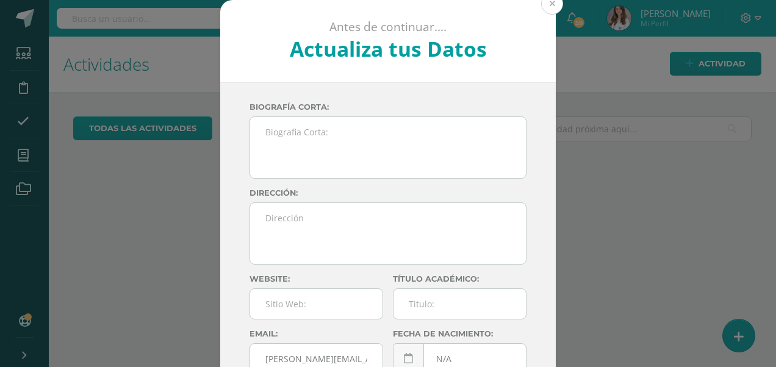
click at [541, 9] on button at bounding box center [552, 4] width 22 height 22
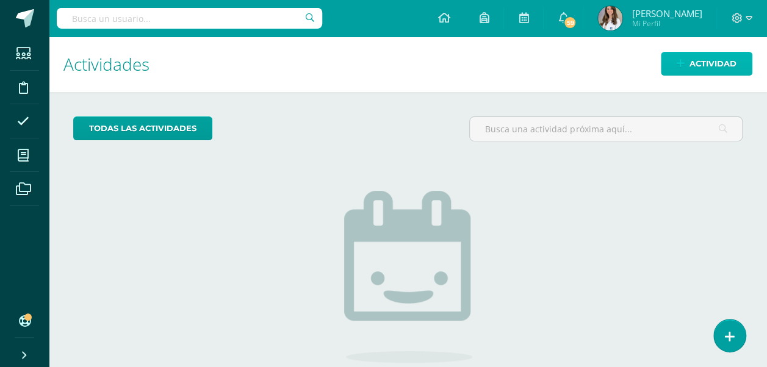
click at [700, 66] on span "Actividad" at bounding box center [712, 63] width 47 height 23
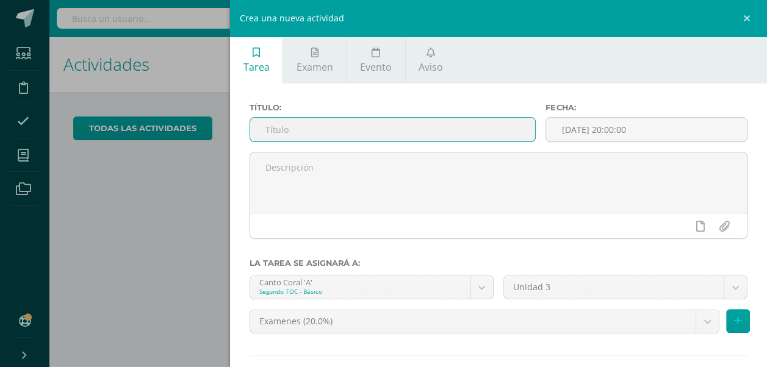
click at [465, 134] on input "text" at bounding box center [392, 130] width 285 height 24
type input "U3Q4S1"
click at [661, 122] on input "[DATE] 20:00:00" at bounding box center [646, 130] width 201 height 24
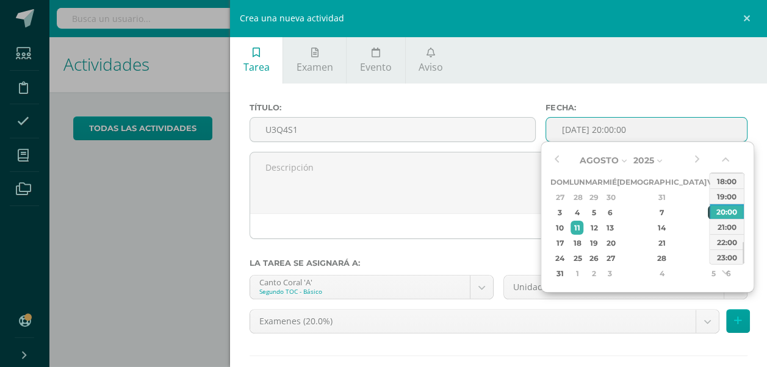
click at [708, 215] on div "8" at bounding box center [713, 213] width 11 height 14
type input "2025-08-08 20:00"
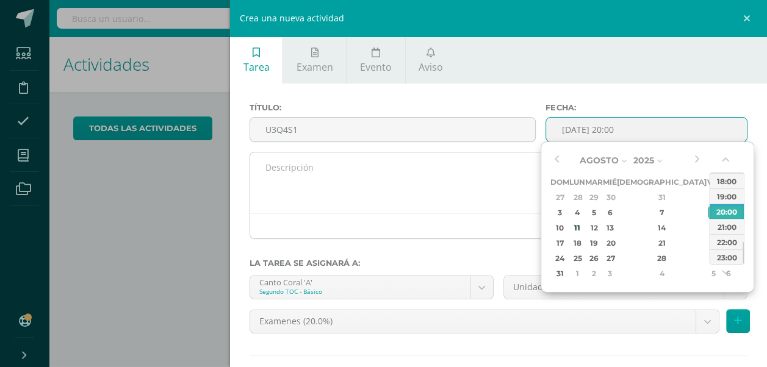
click at [465, 237] on div at bounding box center [498, 226] width 497 height 25
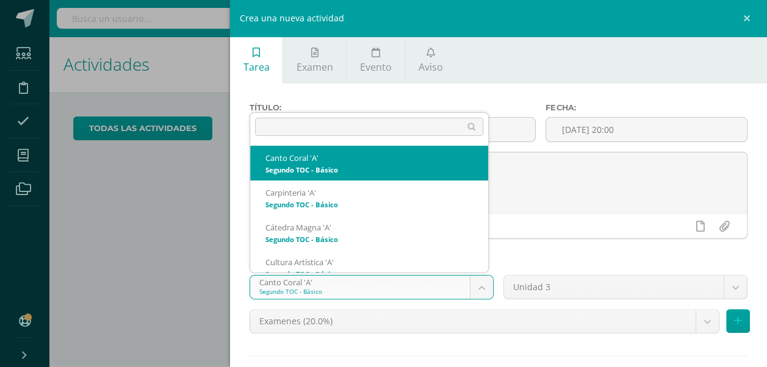
click at [480, 290] on body "Estudiantes Disciplina Asistencia Mis cursos Archivos Soporte Ayuda Reportar un…" at bounding box center [383, 183] width 767 height 367
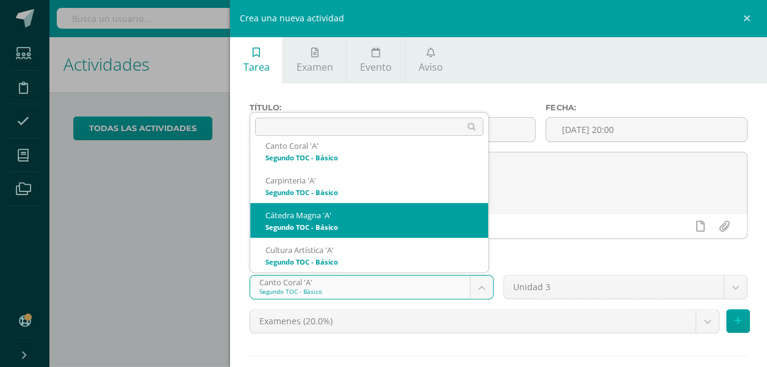
scroll to position [34, 0]
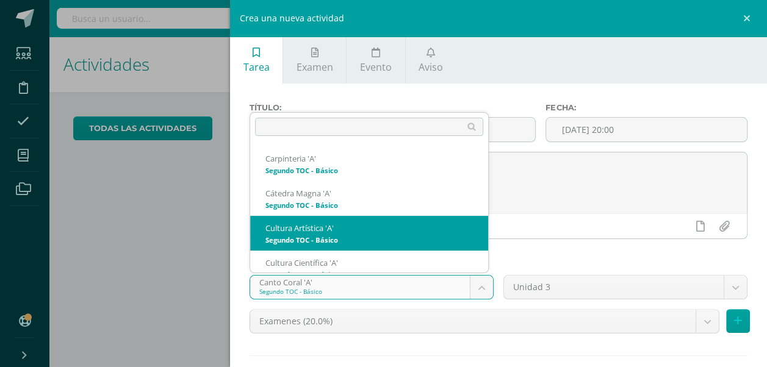
select select "143296"
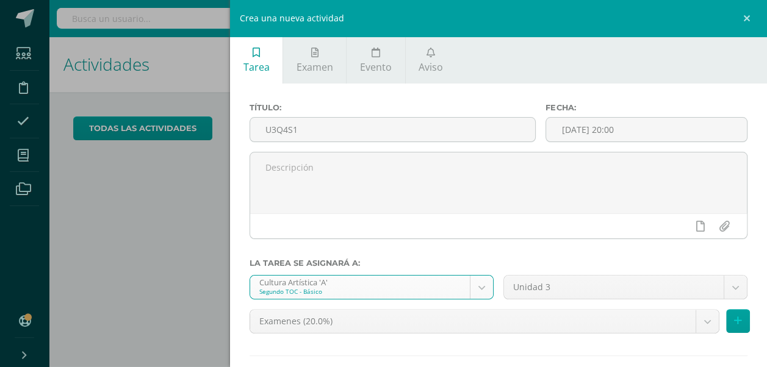
click at [695, 323] on body "Estudiantes Disciplina Asistencia Mis cursos Archivos Soporte Ayuda Reportar un…" at bounding box center [383, 183] width 767 height 367
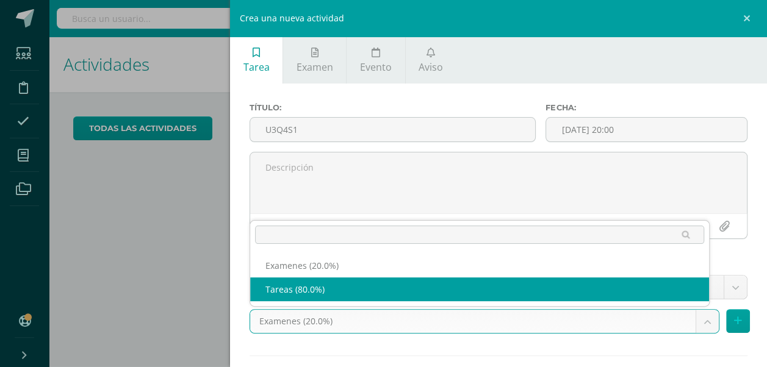
select select "143305"
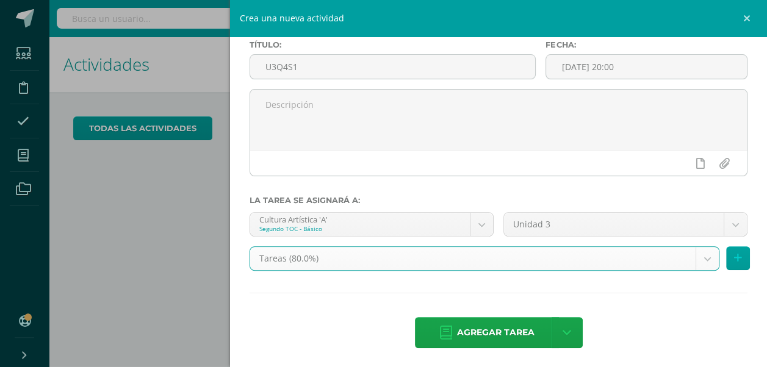
scroll to position [63, 0]
click at [742, 257] on div "Tareas (80.0%) Examenes (20.0%) Tareas (80.0%)" at bounding box center [499, 263] width 508 height 34
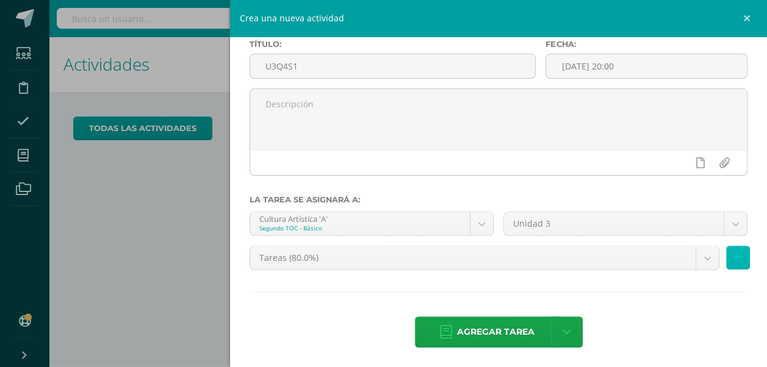
click at [732, 257] on button at bounding box center [738, 258] width 24 height 24
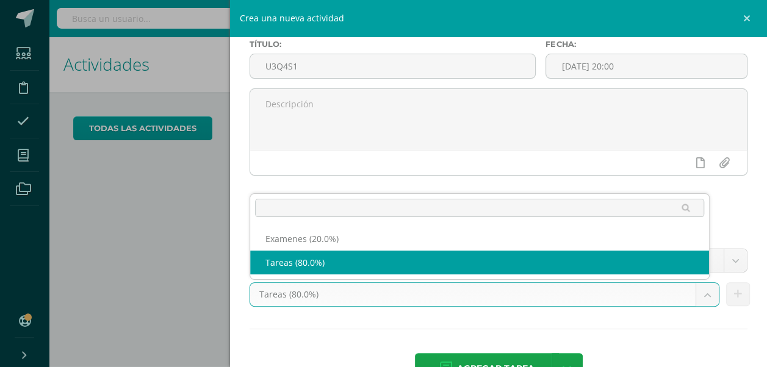
click at [695, 300] on body "Estudiantes Disciplina Asistencia Mis cursos Archivos Soporte Ayuda Reportar un…" at bounding box center [383, 183] width 767 height 367
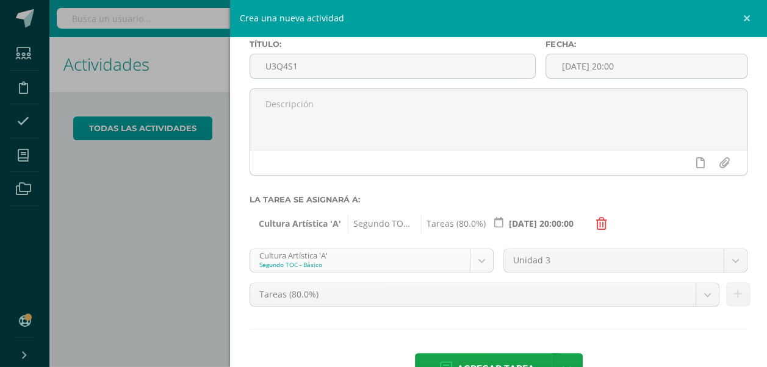
drag, startPoint x: 592, startPoint y: 336, endPoint x: 478, endPoint y: 263, distance: 136.1
click at [478, 263] on body "Estudiantes Disciplina Asistencia Mis cursos Archivos Soporte Ayuda Reportar un…" at bounding box center [383, 183] width 767 height 367
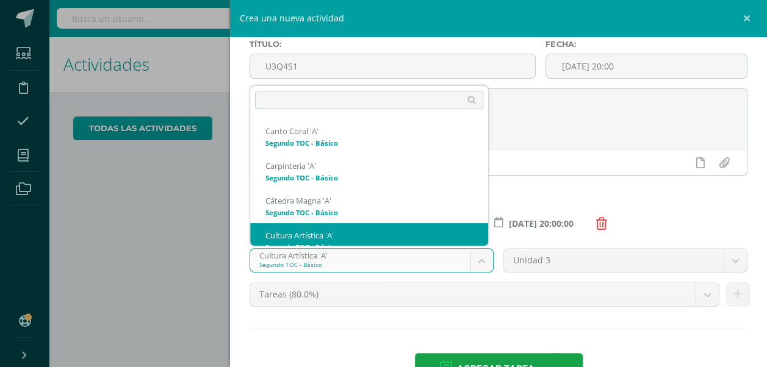
click at [478, 263] on body "Estudiantes Disciplina Asistencia Mis cursos Archivos Soporte Ayuda Reportar un…" at bounding box center [383, 183] width 767 height 367
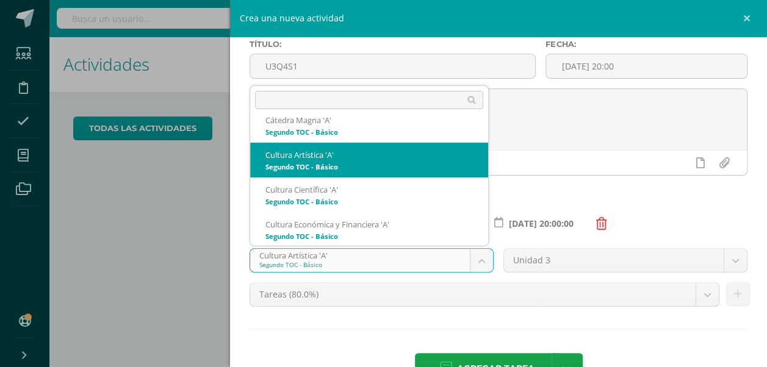
scroll to position [82, 0]
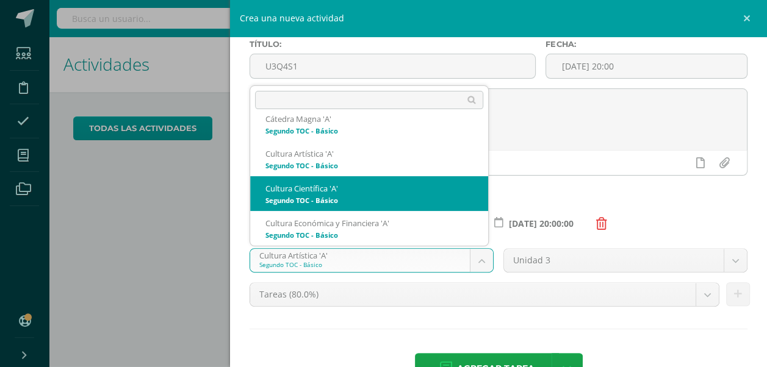
select select "143205"
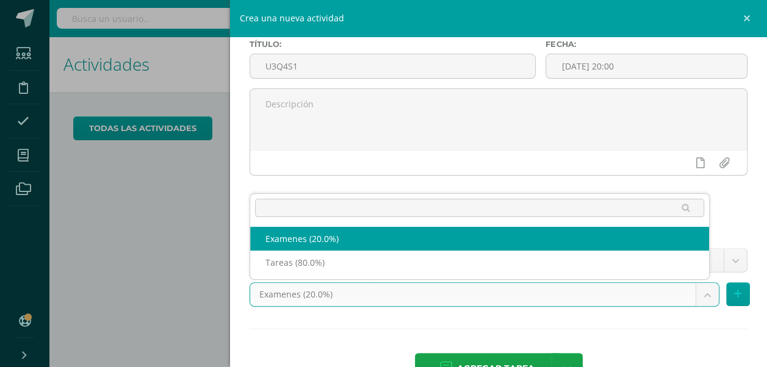
click at [708, 302] on body "Estudiantes Disciplina Asistencia Mis cursos Archivos Soporte Ayuda Reportar un…" at bounding box center [383, 183] width 767 height 367
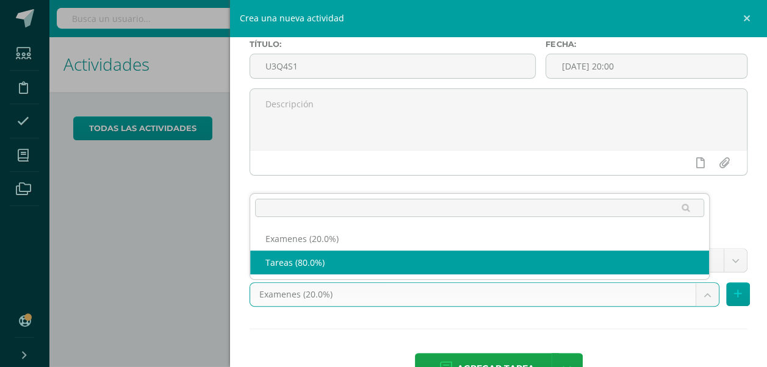
select select "143214"
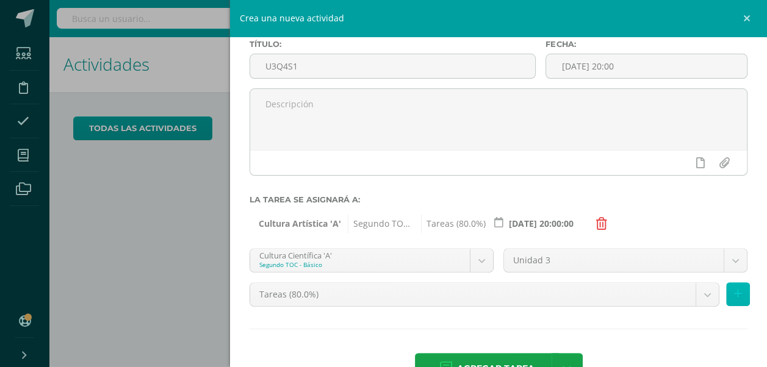
click at [734, 304] on button at bounding box center [738, 294] width 24 height 24
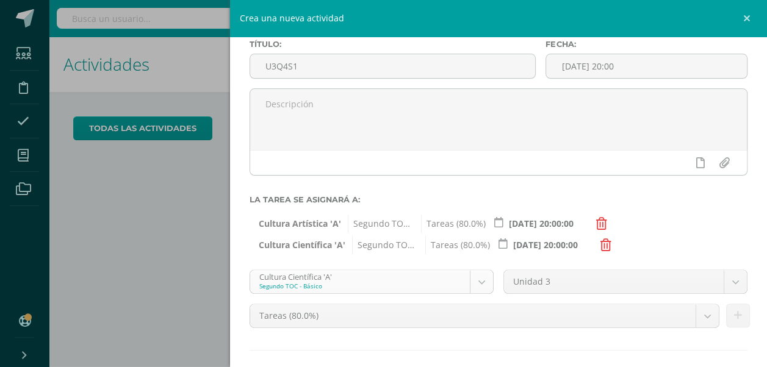
scroll to position [47, 0]
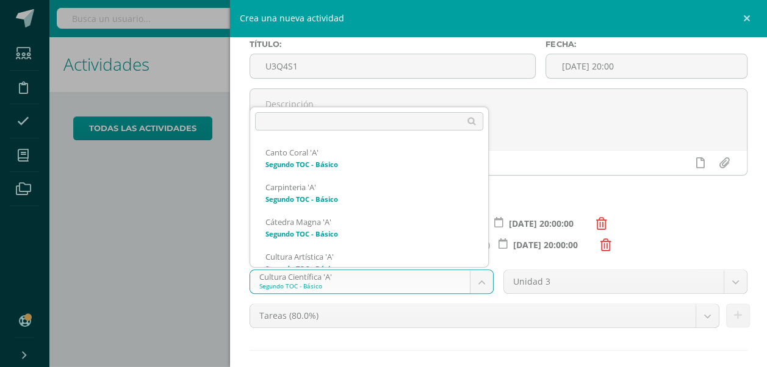
click at [479, 289] on body "Estudiantes Disciplina Asistencia Mis cursos Archivos Soporte Ayuda Reportar un…" at bounding box center [383, 183] width 767 height 367
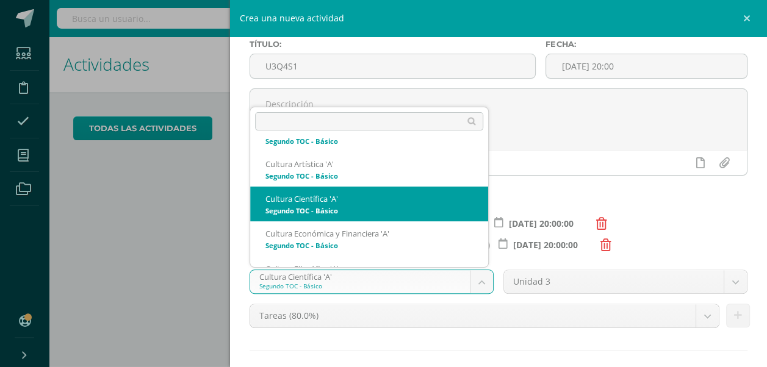
scroll to position [93, 0]
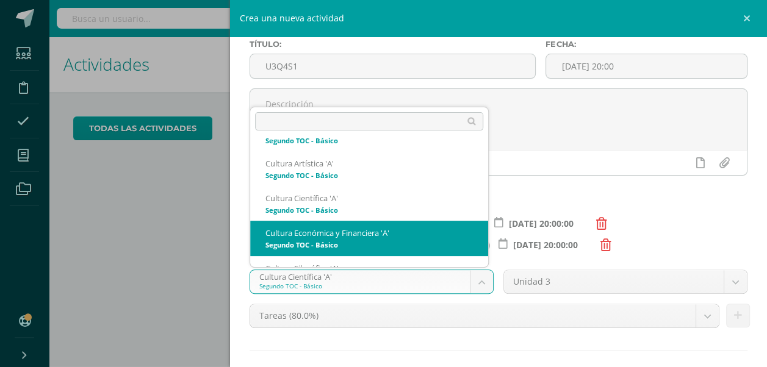
select select "143335"
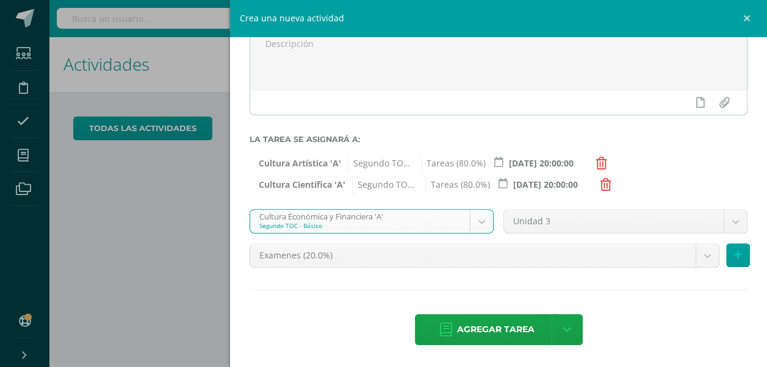
scroll to position [123, 0]
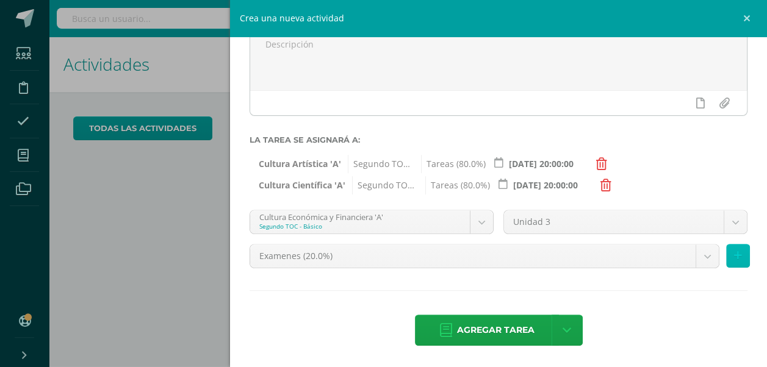
click at [726, 262] on button at bounding box center [738, 256] width 24 height 24
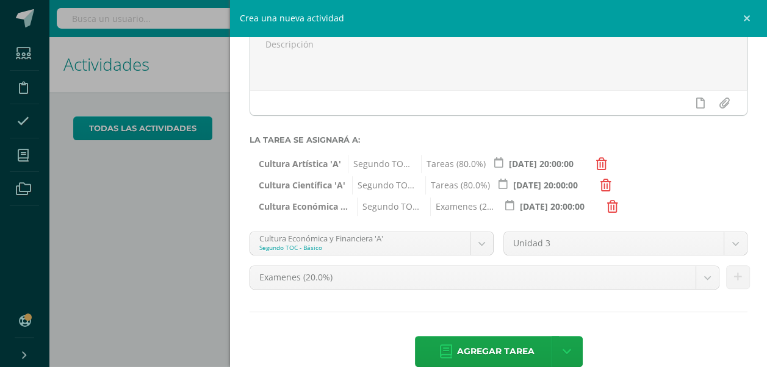
click at [613, 211] on icon at bounding box center [612, 207] width 11 height 12
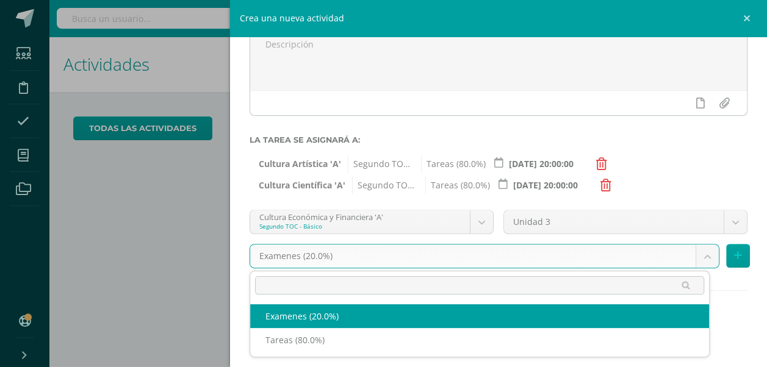
click at [704, 256] on body "Estudiantes Disciplina Asistencia Mis cursos Archivos Soporte Ayuda Reportar un…" at bounding box center [383, 183] width 767 height 367
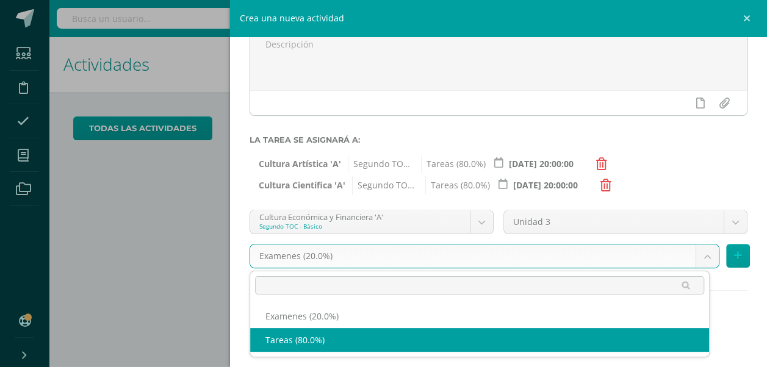
select select "143344"
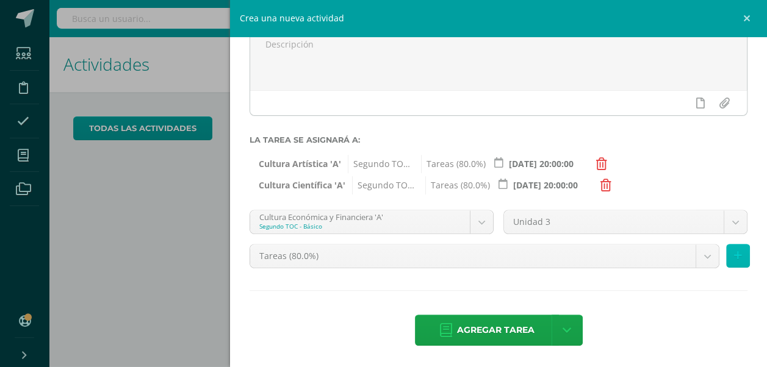
click at [726, 259] on button at bounding box center [738, 256] width 24 height 24
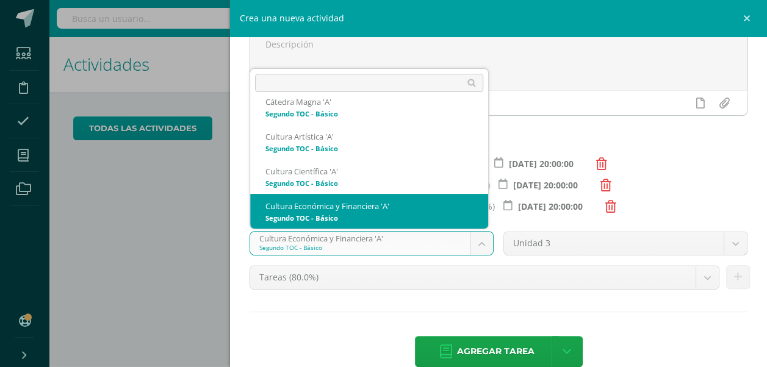
click at [481, 242] on body "Estudiantes Disciplina Asistencia Mis cursos Archivos Soporte Ayuda Reportar un…" at bounding box center [383, 183] width 767 height 367
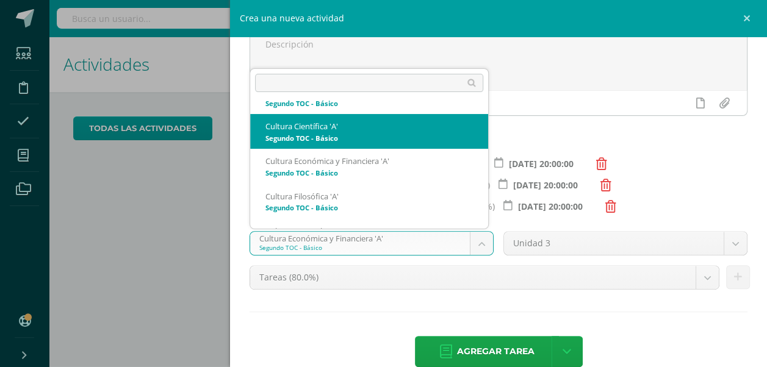
scroll to position [127, 0]
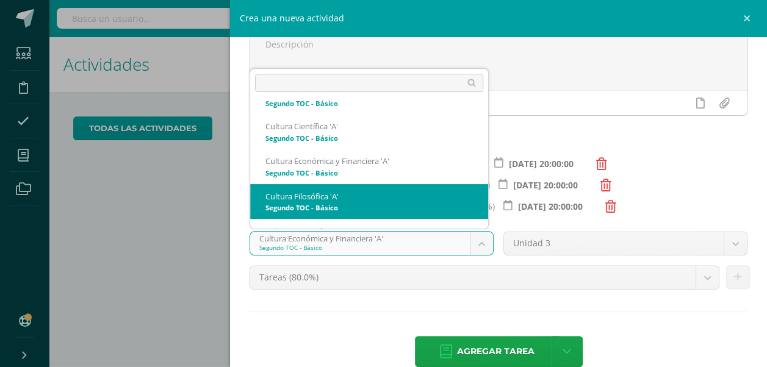
select select "143270"
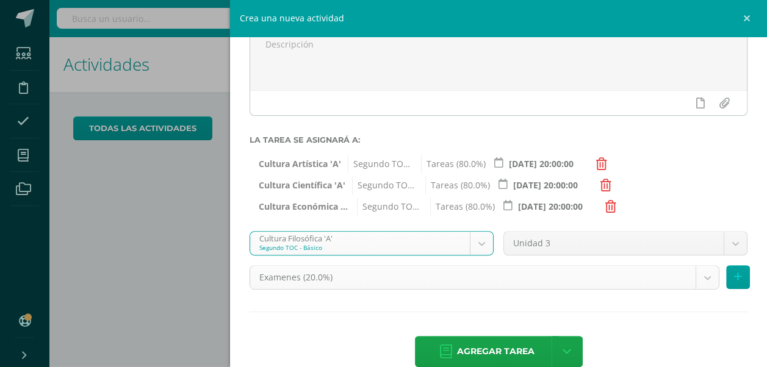
click at [691, 272] on body "Estudiantes Disciplina Asistencia Mis cursos Archivos Soporte Ayuda Reportar un…" at bounding box center [383, 183] width 767 height 367
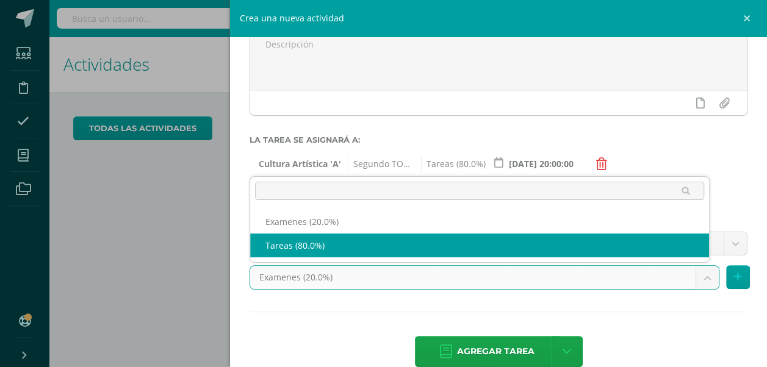
select select "143279"
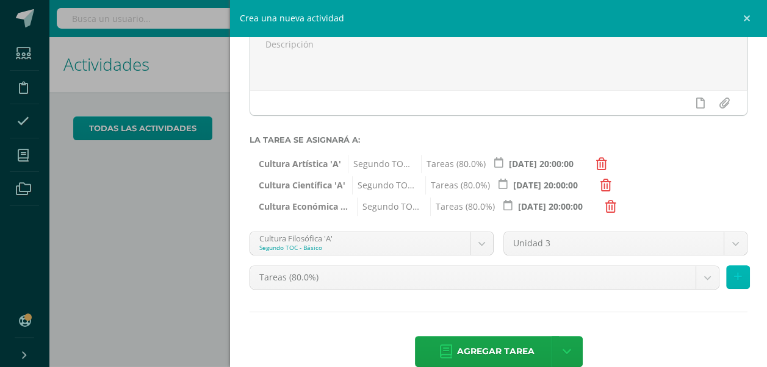
click at [734, 288] on button at bounding box center [738, 277] width 24 height 24
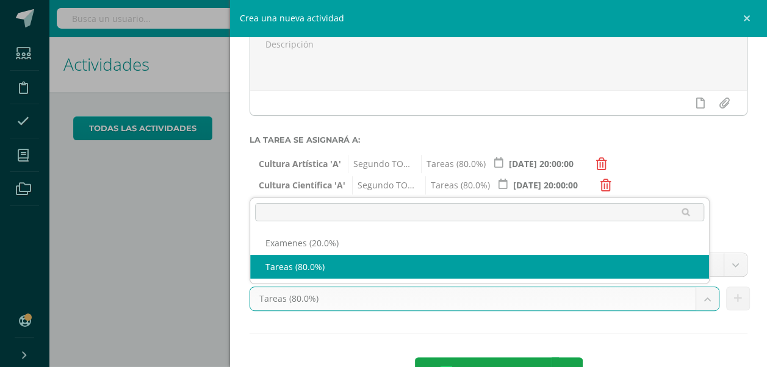
click at [697, 300] on body "Estudiantes Disciplina Asistencia Mis cursos Archivos Soporte Ayuda Reportar un…" at bounding box center [383, 183] width 767 height 367
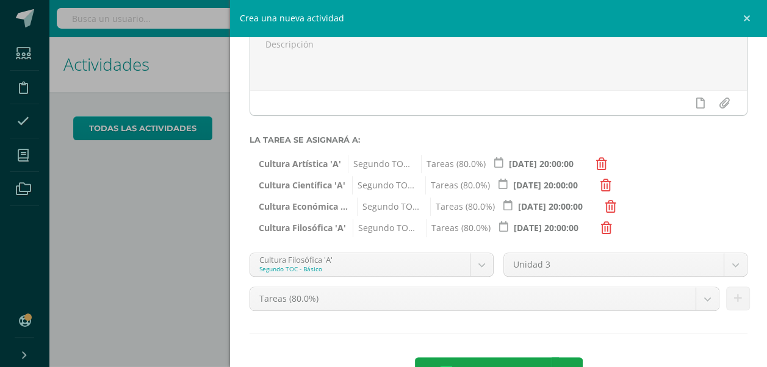
click at [375, 353] on body "Estudiantes Disciplina Asistencia Mis cursos Archivos Soporte Ayuda Reportar un…" at bounding box center [383, 183] width 767 height 367
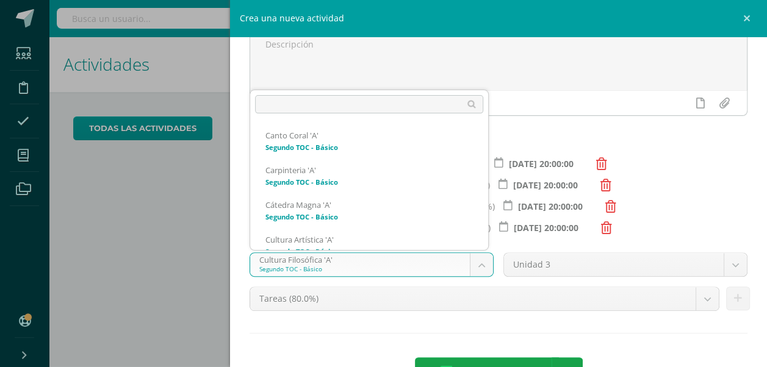
click at [477, 268] on body "Estudiantes Disciplina Asistencia Mis cursos Archivos Soporte Ayuda Reportar un…" at bounding box center [383, 183] width 767 height 367
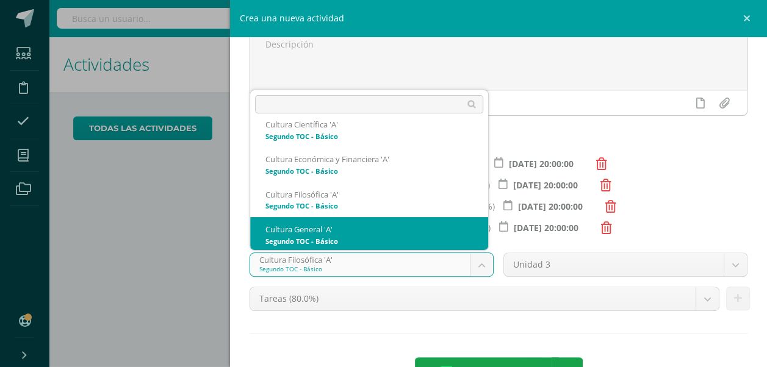
scroll to position [151, 0]
select select "143413"
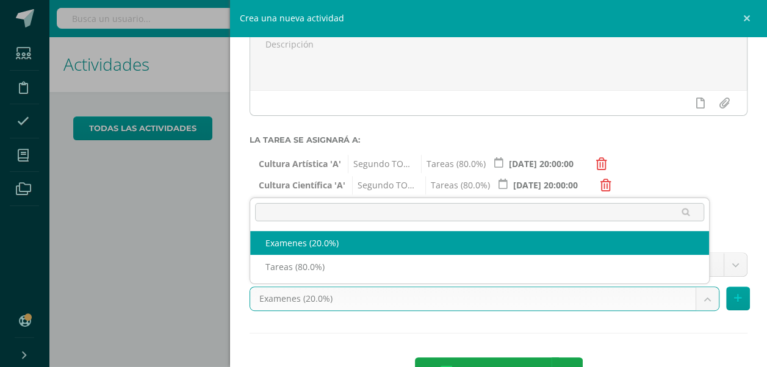
click at [697, 306] on body "Estudiantes Disciplina Asistencia Mis cursos Archivos Soporte Ayuda Reportar un…" at bounding box center [383, 183] width 767 height 367
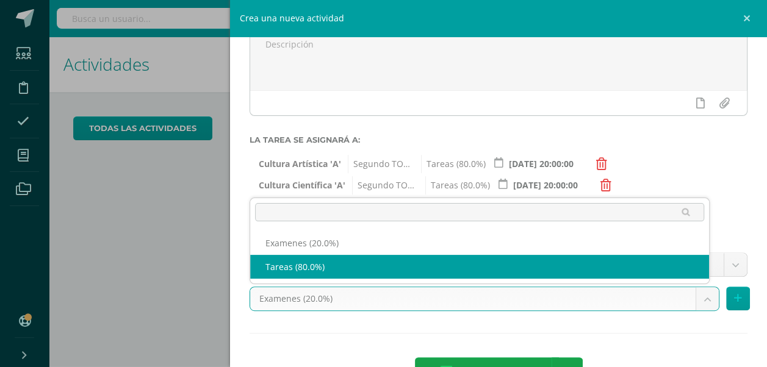
select select "143422"
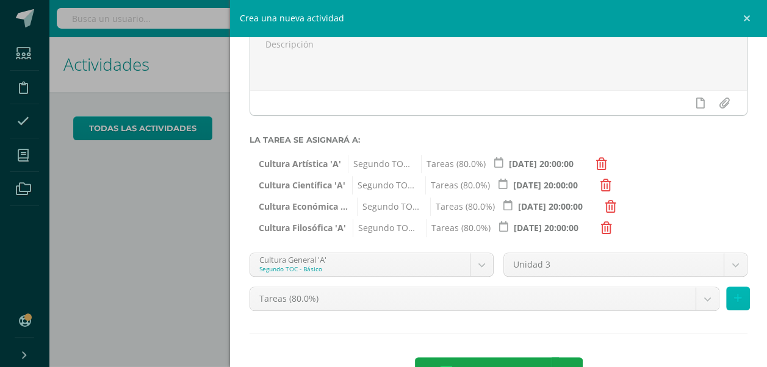
click at [726, 307] on button at bounding box center [738, 299] width 24 height 24
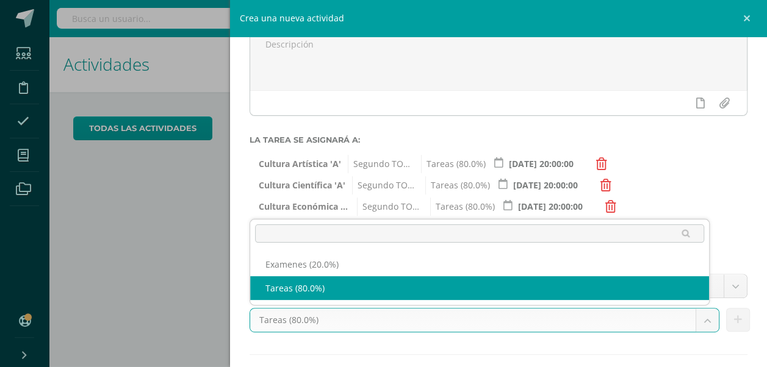
click at [695, 323] on body "Estudiantes Disciplina Asistencia Mis cursos Archivos Soporte Ayuda Reportar un…" at bounding box center [383, 183] width 767 height 367
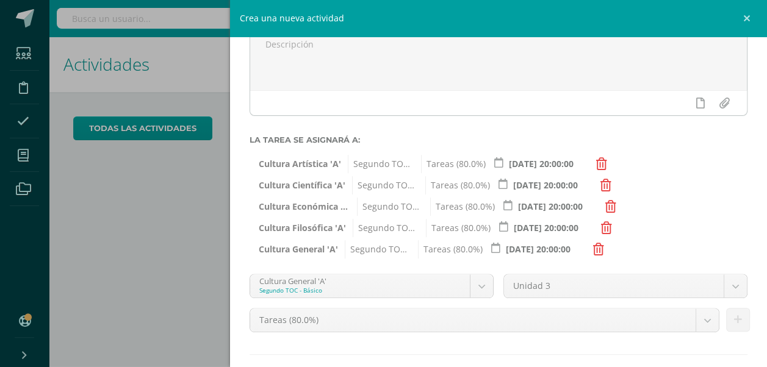
click at [639, 360] on body "Estudiantes Disciplina Asistencia Mis cursos Archivos Soporte Ayuda Reportar un…" at bounding box center [383, 183] width 767 height 367
click at [479, 290] on body "Estudiantes Disciplina Asistencia Mis cursos Archivos Soporte Ayuda Reportar un…" at bounding box center [383, 183] width 767 height 367
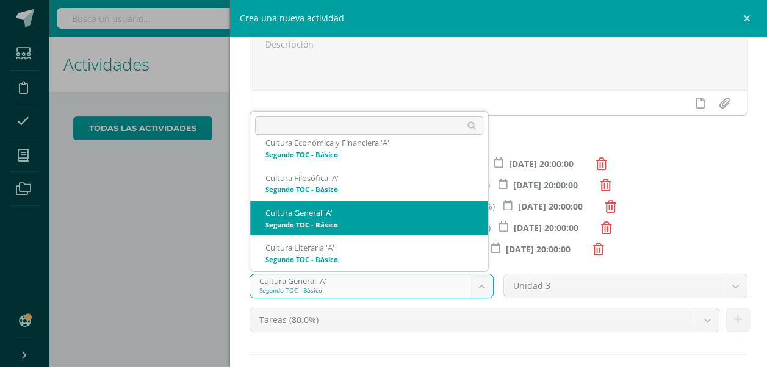
scroll to position [189, 0]
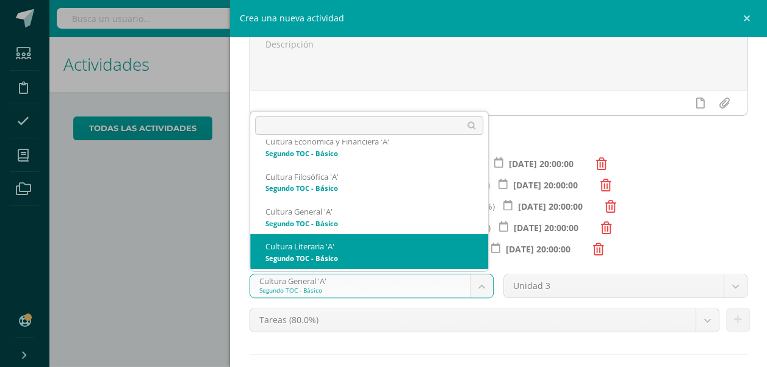
select select "143400"
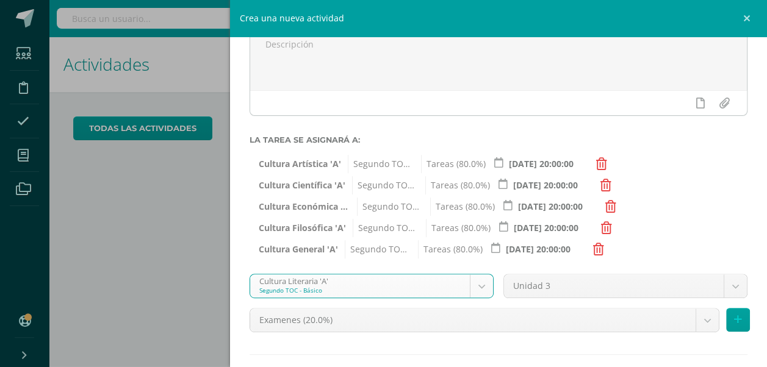
scroll to position [145, 0]
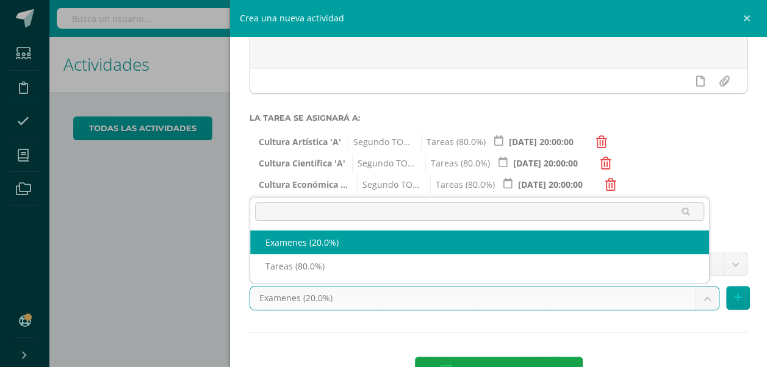
click at [702, 300] on body "Estudiantes Disciplina Asistencia Mis cursos Archivos Soporte Ayuda Reportar un…" at bounding box center [383, 183] width 767 height 367
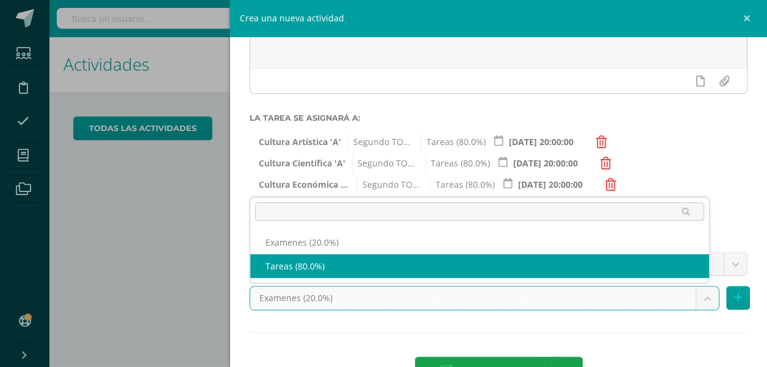
select select "143409"
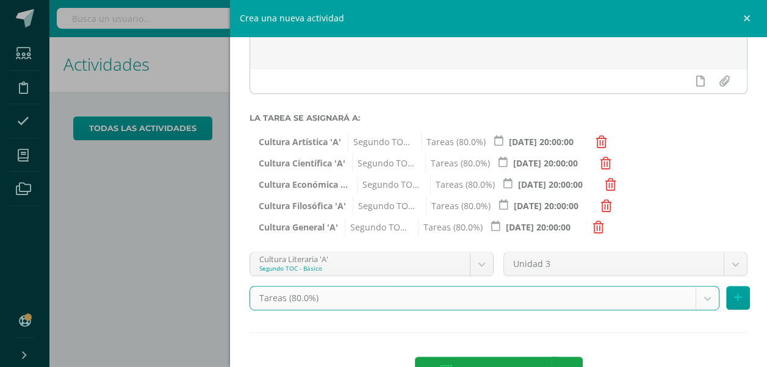
scroll to position [187, 0]
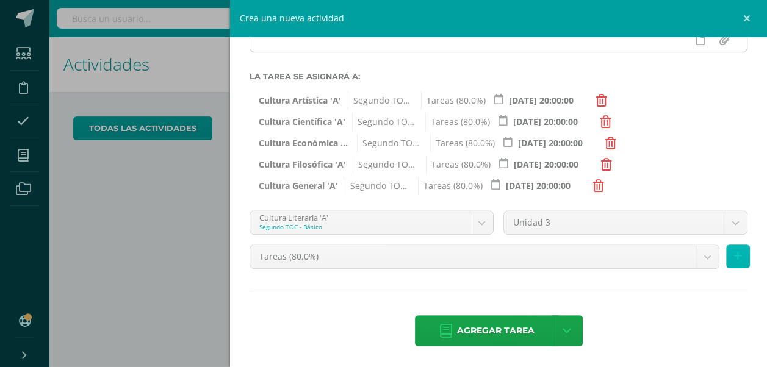
click at [732, 248] on button at bounding box center [738, 257] width 24 height 24
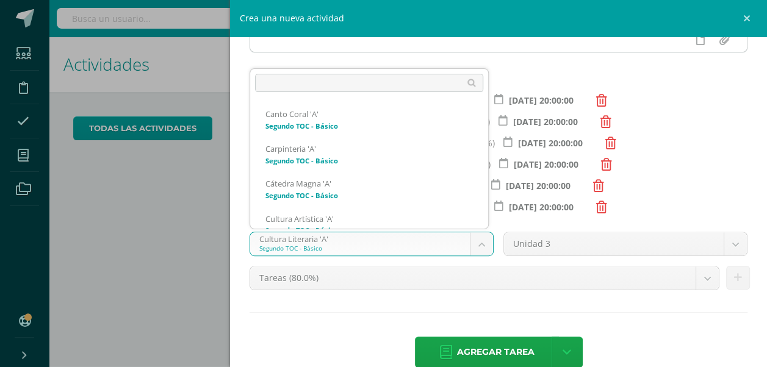
click at [478, 245] on body "Estudiantes Disciplina Asistencia Mis cursos Archivos Soporte Ayuda Reportar un…" at bounding box center [383, 183] width 767 height 367
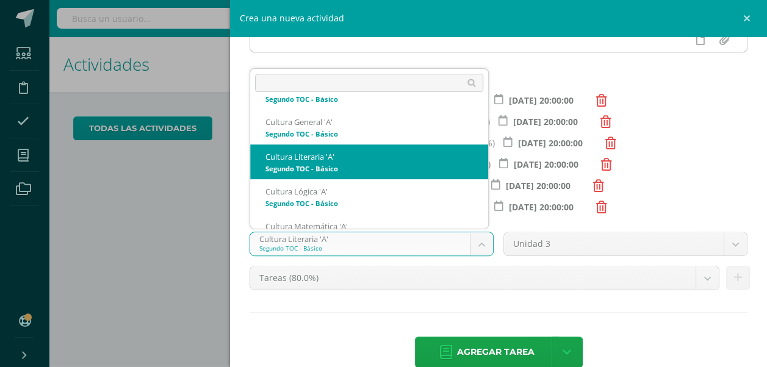
scroll to position [237, 0]
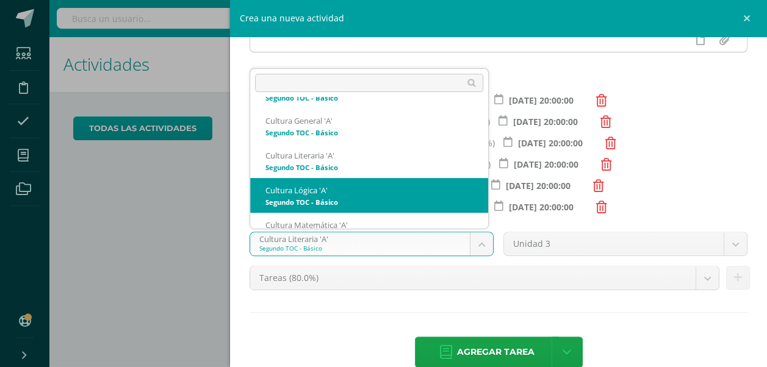
select select "143361"
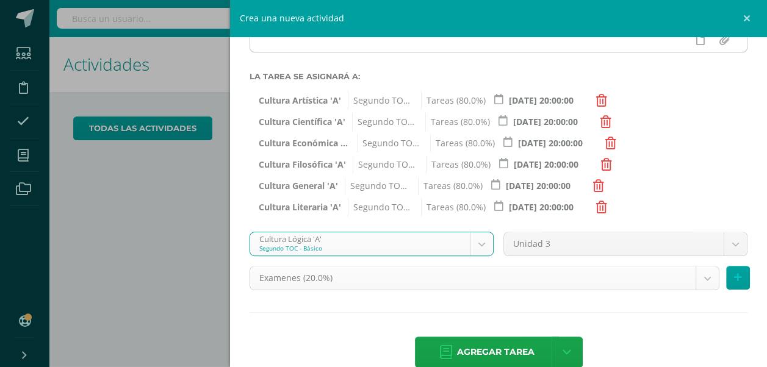
click at [700, 281] on body "Estudiantes Disciplina Asistencia Mis cursos Archivos Soporte Ayuda Reportar un…" at bounding box center [383, 183] width 767 height 367
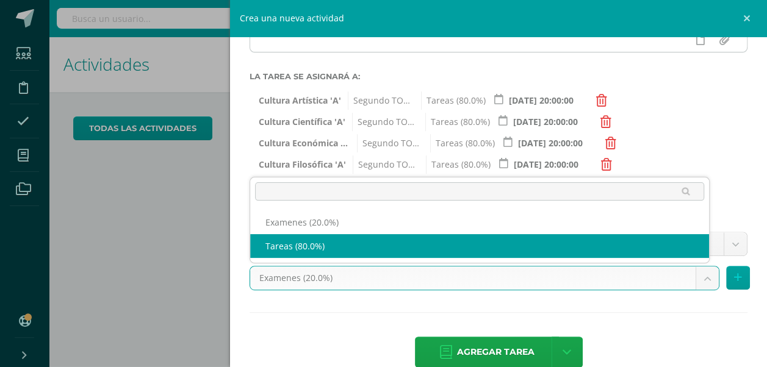
select select "143370"
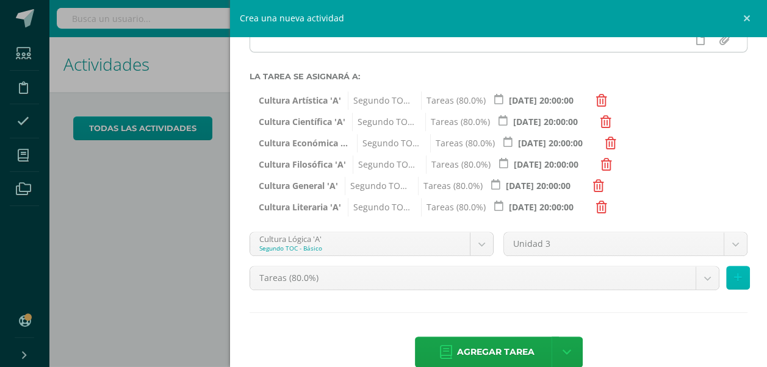
click at [726, 276] on button at bounding box center [738, 278] width 24 height 24
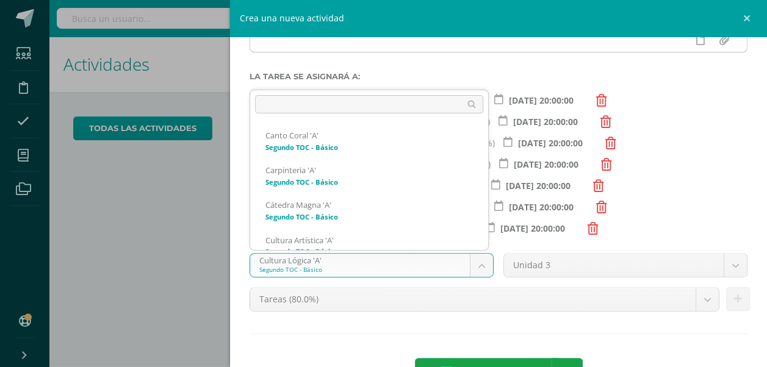
click at [472, 262] on body "Estudiantes Disciplina Asistencia Mis cursos Archivos Soporte Ayuda Reportar un…" at bounding box center [383, 183] width 767 height 367
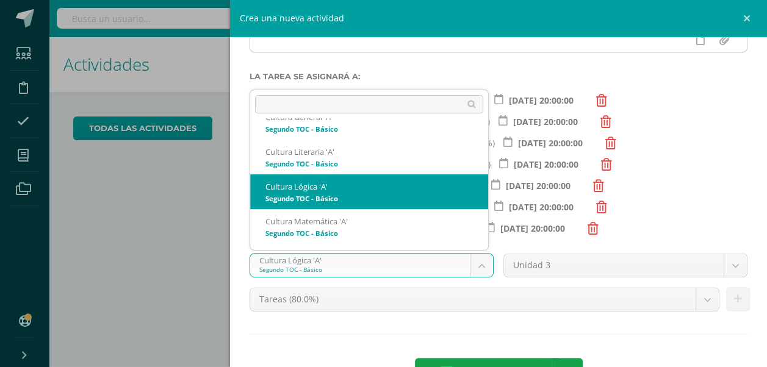
scroll to position [262, 0]
select select "143322"
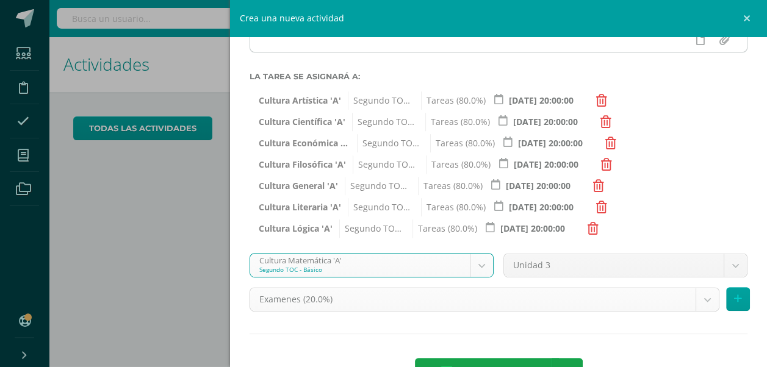
click at [697, 303] on body "Estudiantes Disciplina Asistencia Mis cursos Archivos Soporte Ayuda Reportar un…" at bounding box center [383, 183] width 767 height 367
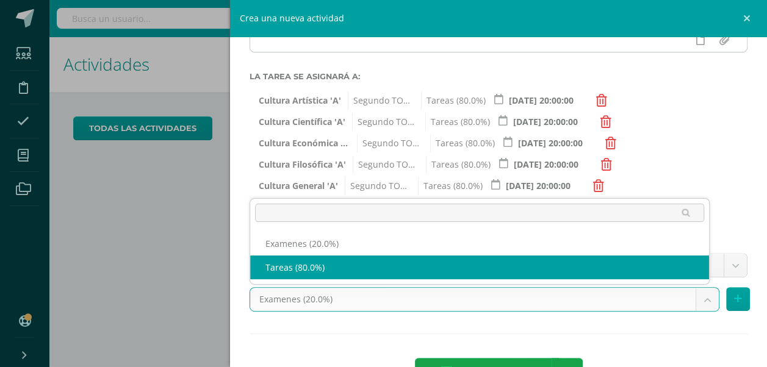
select select "143331"
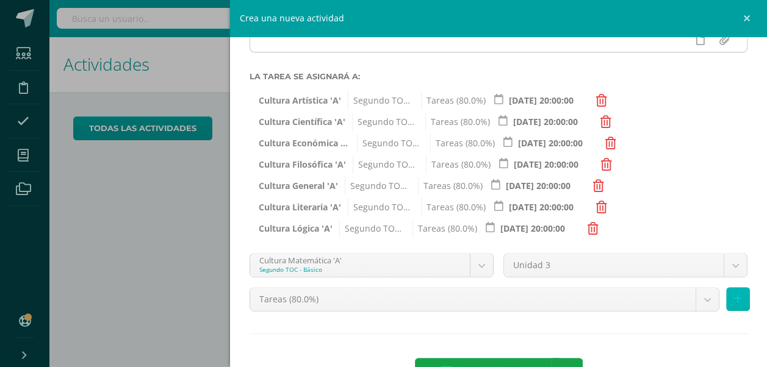
click at [734, 297] on icon at bounding box center [738, 299] width 8 height 10
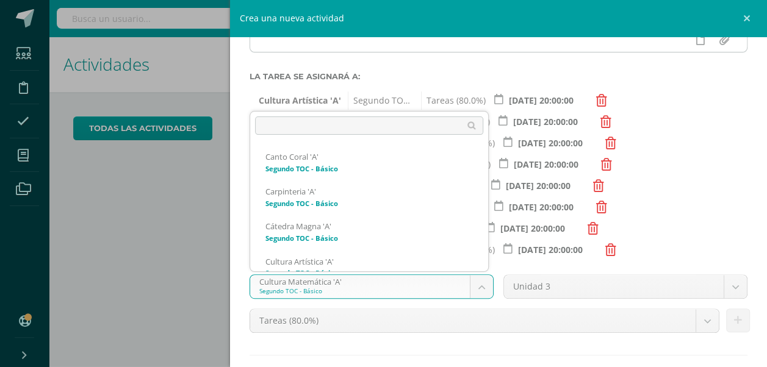
click at [479, 292] on body "Estudiantes Disciplina Asistencia Mis cursos Archivos Soporte Ayuda Reportar un…" at bounding box center [383, 183] width 767 height 367
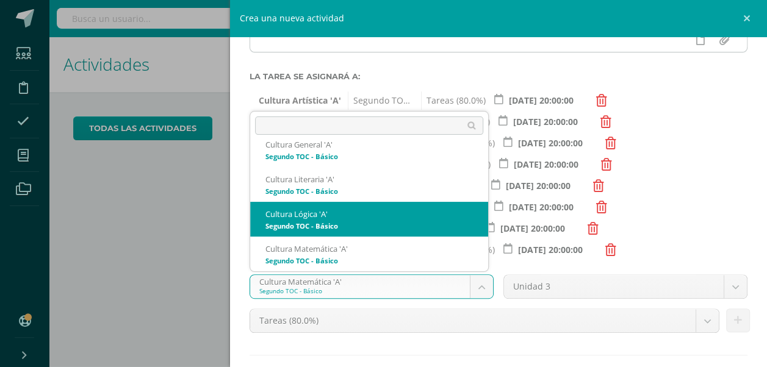
scroll to position [312, 0]
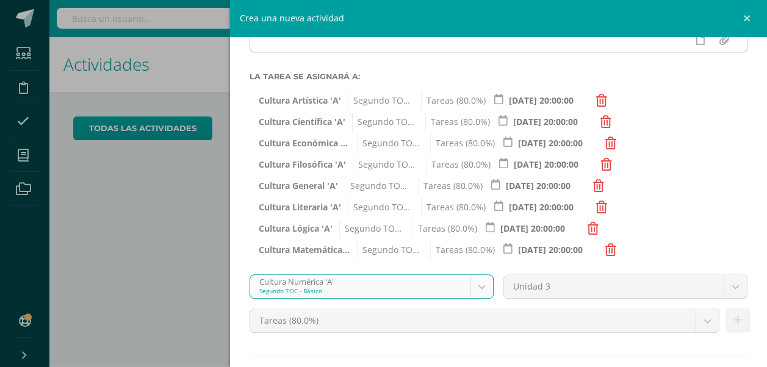
select select "143309"
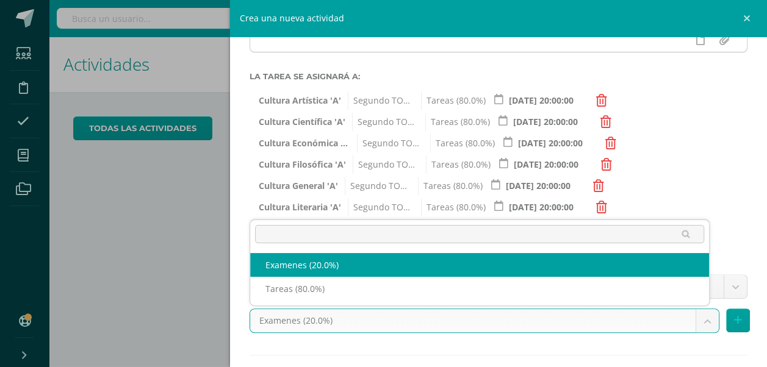
click at [696, 326] on body "Estudiantes Disciplina Asistencia Mis cursos Archivos Soporte Ayuda Reportar un…" at bounding box center [383, 183] width 767 height 367
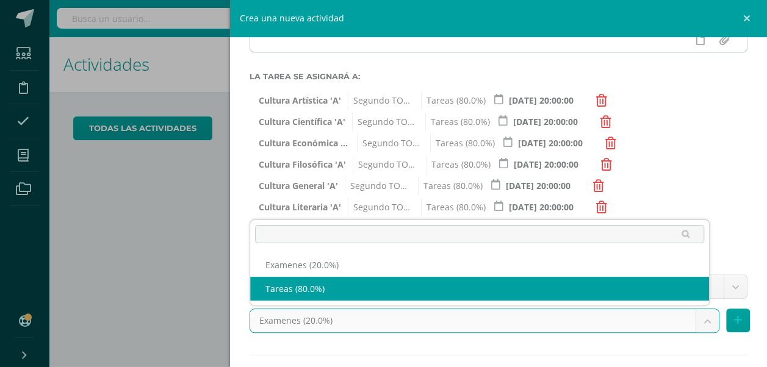
select select "143318"
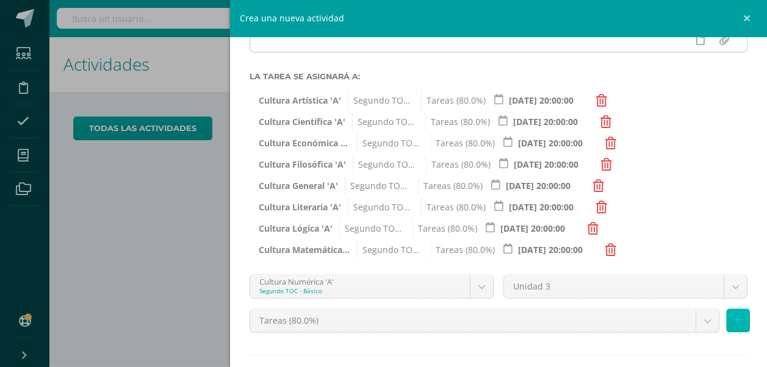
click at [736, 322] on button at bounding box center [738, 321] width 24 height 24
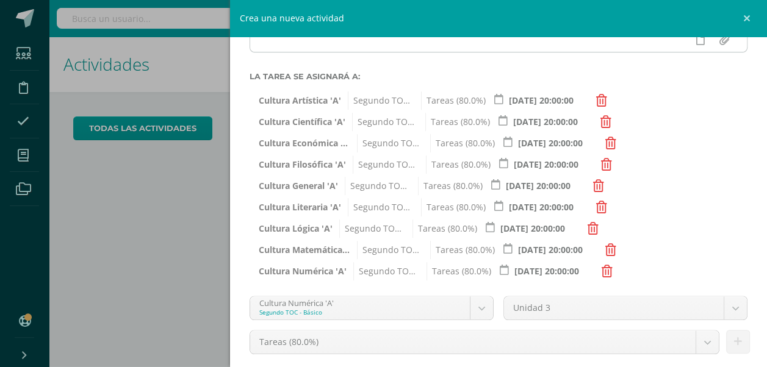
click at [488, 319] on div "Cultura Numérica 'A' Segundo TOC - Básico Canto Coral 'A' Carpinteria 'A' Cáted…" at bounding box center [371, 308] width 244 height 24
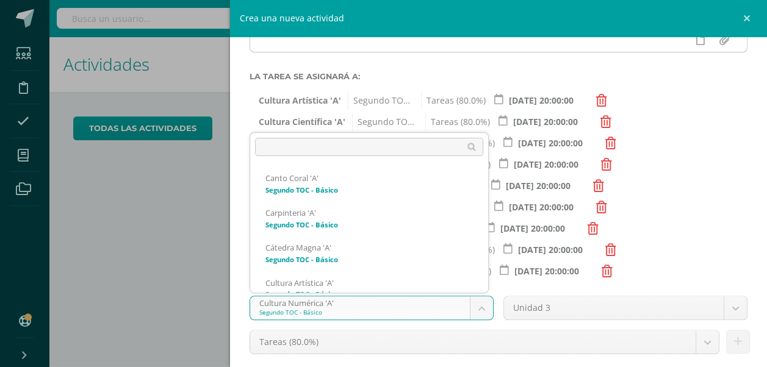
click at [476, 313] on body "Estudiantes Disciplina Asistencia Mis cursos Archivos Soporte Ayuda Reportar un…" at bounding box center [383, 183] width 767 height 367
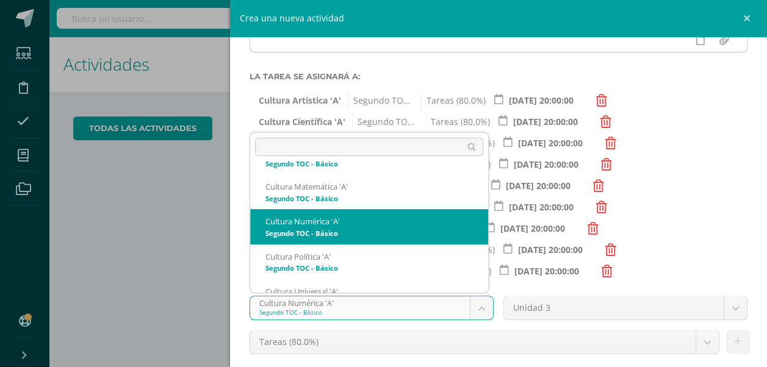
scroll to position [342, 0]
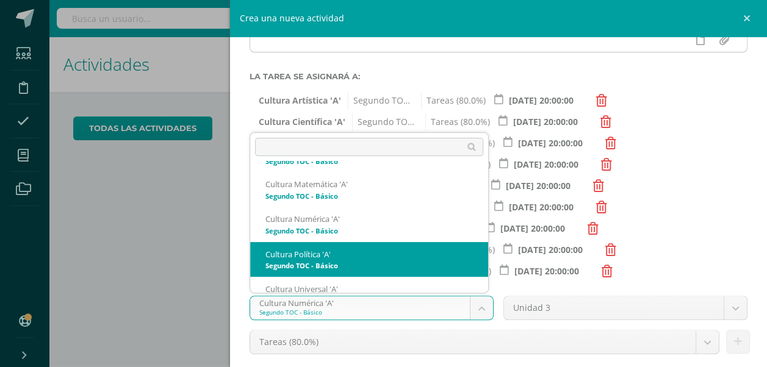
select select "143283"
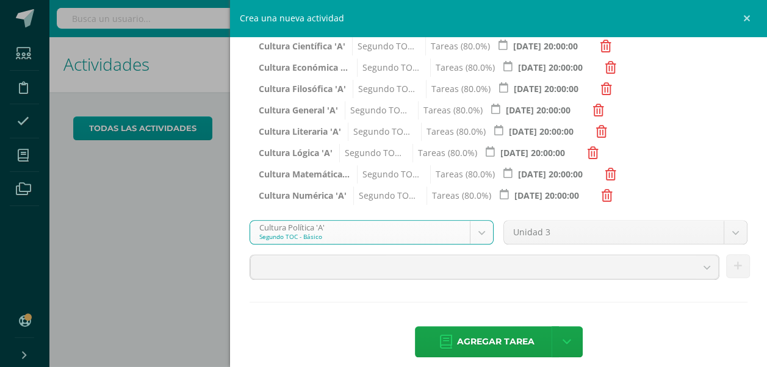
scroll to position [265, 0]
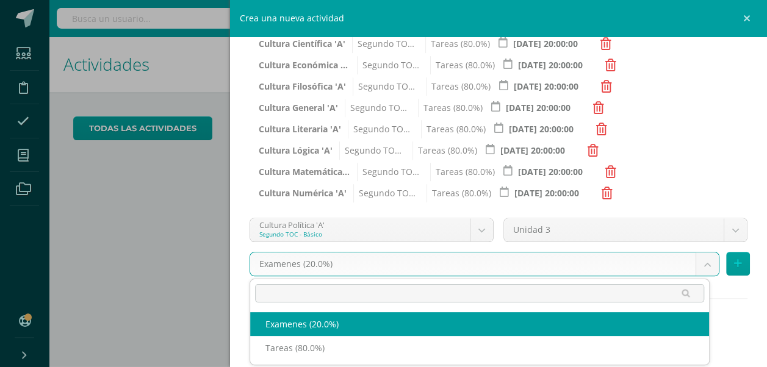
click at [692, 268] on body "Estudiantes Disciplina Asistencia Mis cursos Archivos Soporte Ayuda Reportar un…" at bounding box center [383, 183] width 767 height 367
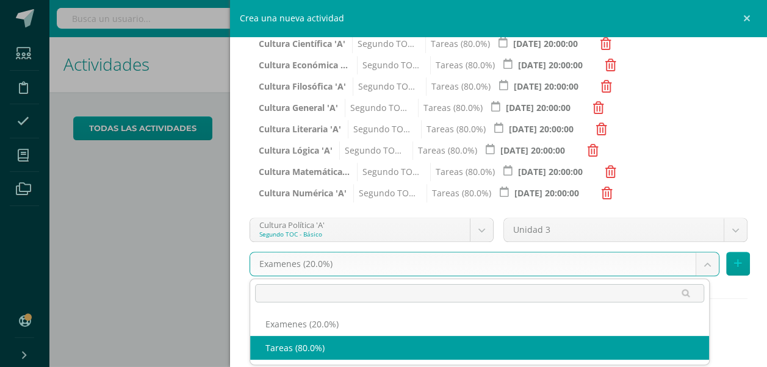
select select "143292"
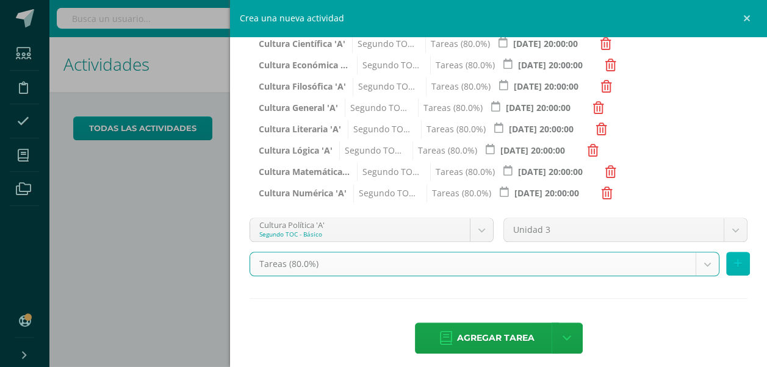
click at [731, 257] on button at bounding box center [738, 264] width 24 height 24
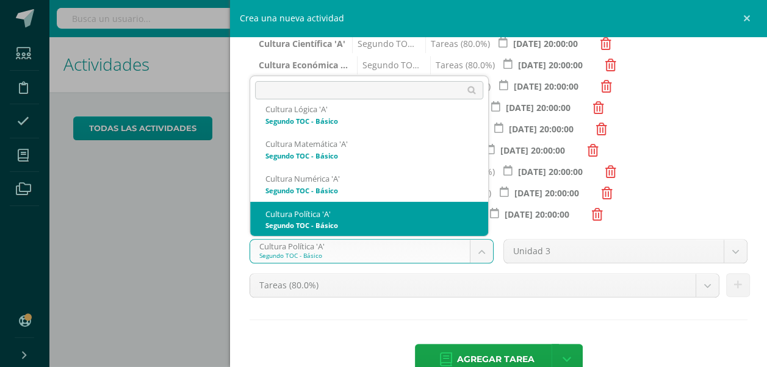
click at [470, 253] on body "Estudiantes Disciplina Asistencia Mis cursos Archivos Soporte Ayuda Reportar un…" at bounding box center [383, 183] width 767 height 367
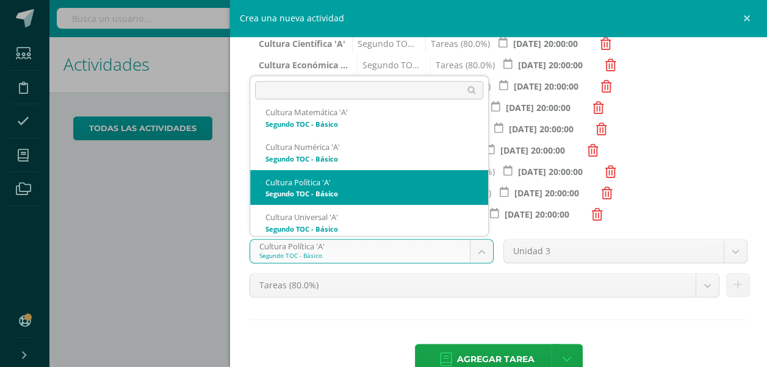
scroll to position [361, 0]
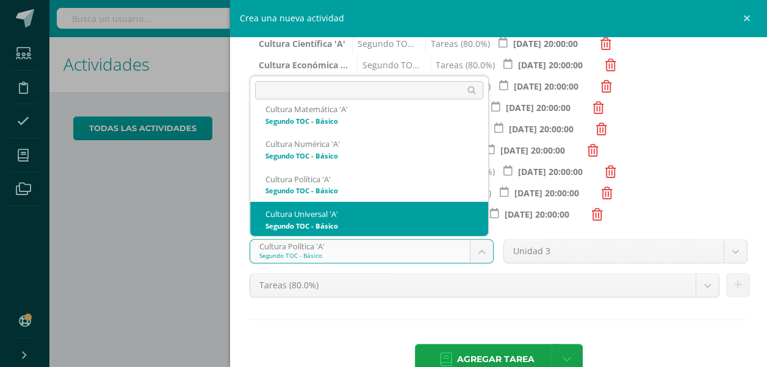
select select "143374"
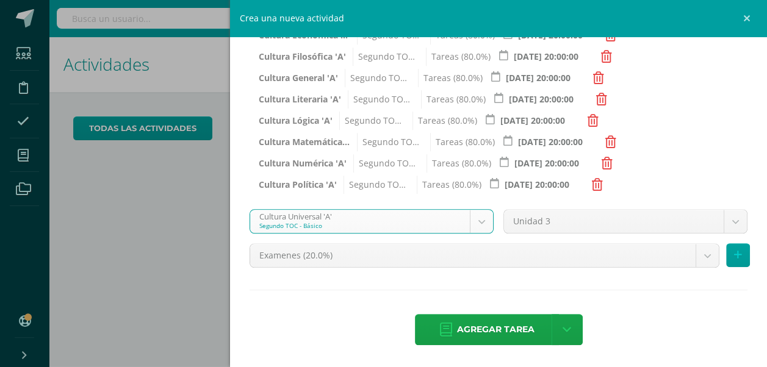
scroll to position [294, 0]
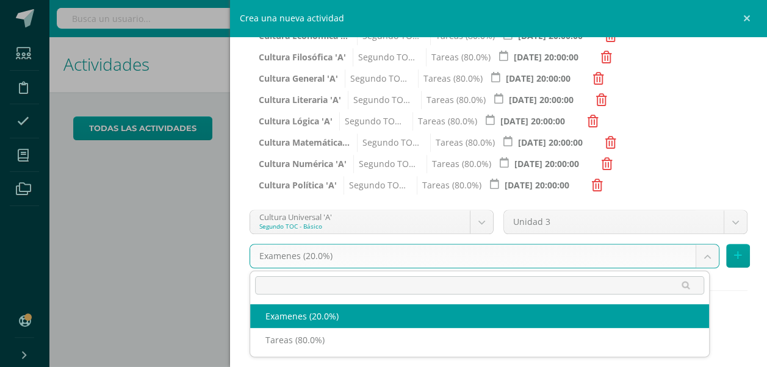
click at [708, 248] on body "Estudiantes Disciplina Asistencia Mis cursos Archivos Soporte Ayuda Reportar un…" at bounding box center [383, 183] width 767 height 367
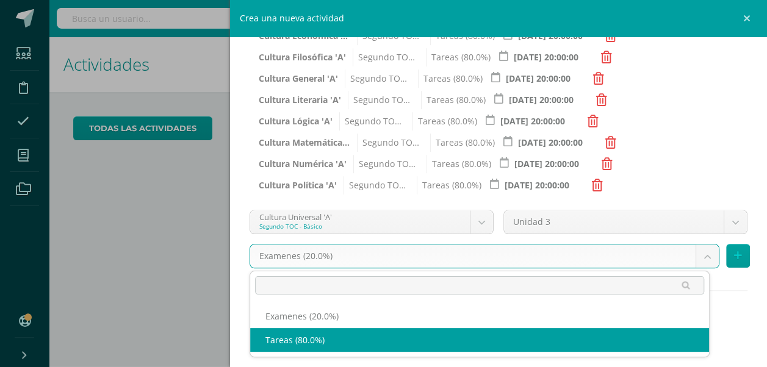
select select "143383"
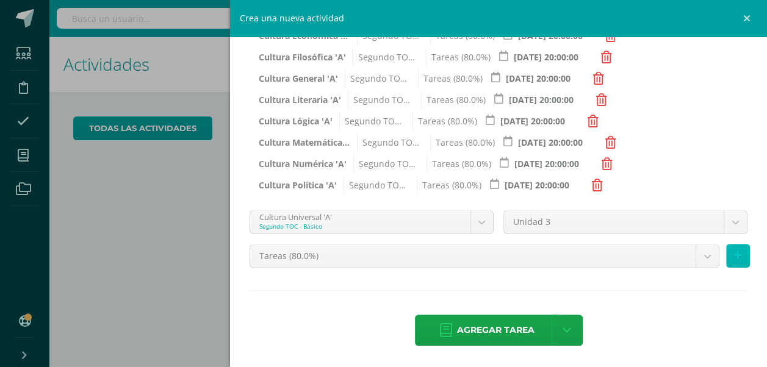
click at [726, 261] on button at bounding box center [738, 256] width 24 height 24
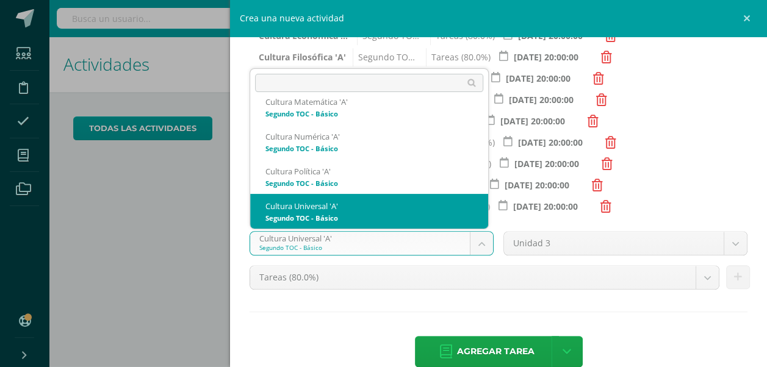
click at [481, 243] on body "Estudiantes Disciplina Asistencia Mis cursos Archivos Soporte Ayuda Reportar un…" at bounding box center [383, 183] width 767 height 367
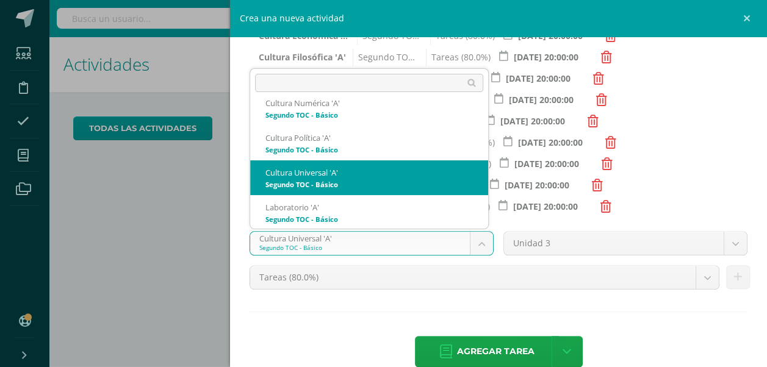
scroll to position [395, 0]
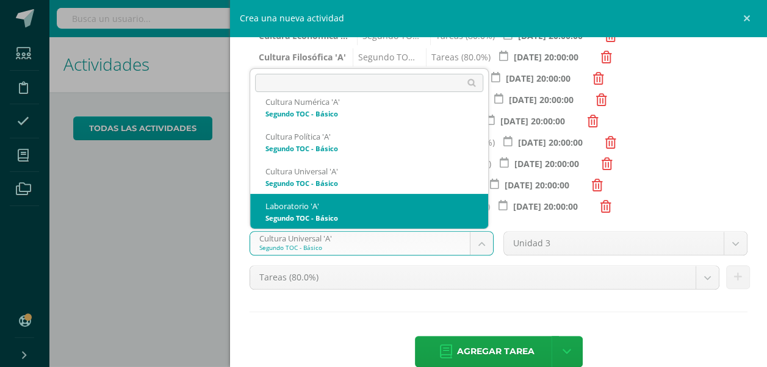
select select "143166"
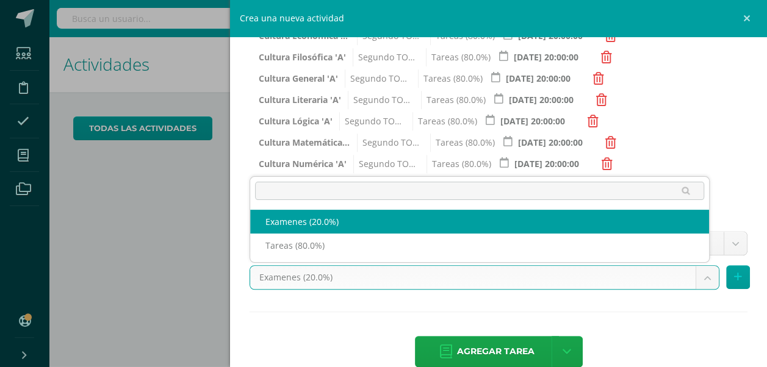
click at [695, 275] on body "Estudiantes Disciplina Asistencia Mis cursos Archivos Soporte Ayuda Reportar un…" at bounding box center [383, 183] width 767 height 367
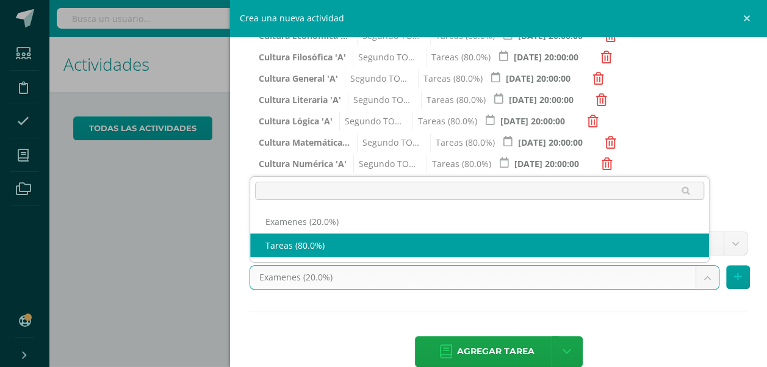
select select "143175"
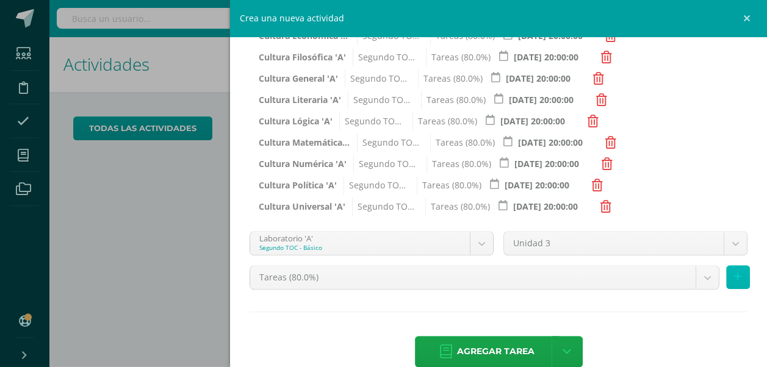
click at [737, 282] on button at bounding box center [738, 277] width 24 height 24
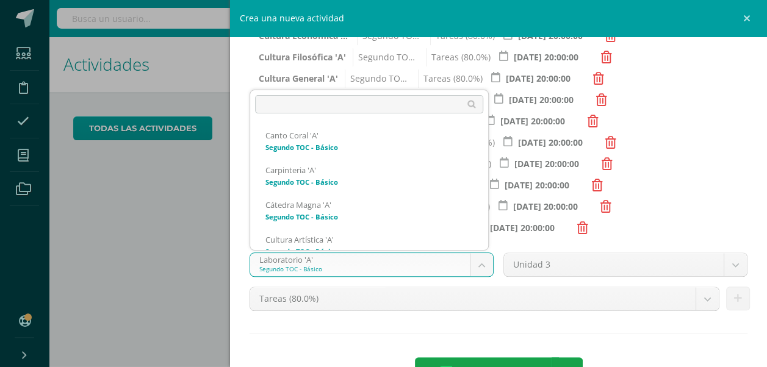
click at [472, 264] on body "Estudiantes Disciplina Asistencia Mis cursos Archivos Soporte Ayuda Reportar un…" at bounding box center [383, 183] width 767 height 367
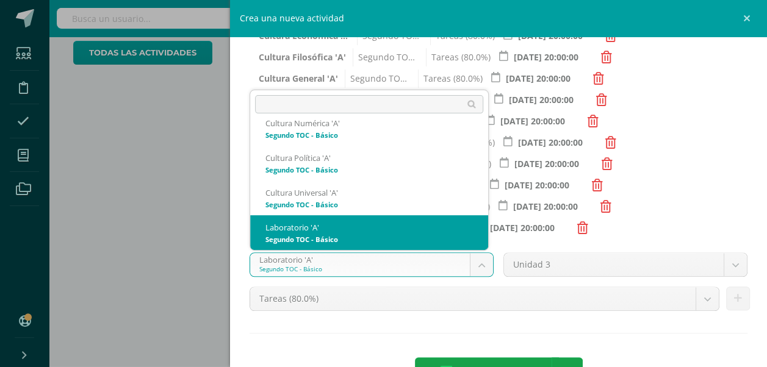
scroll to position [435, 0]
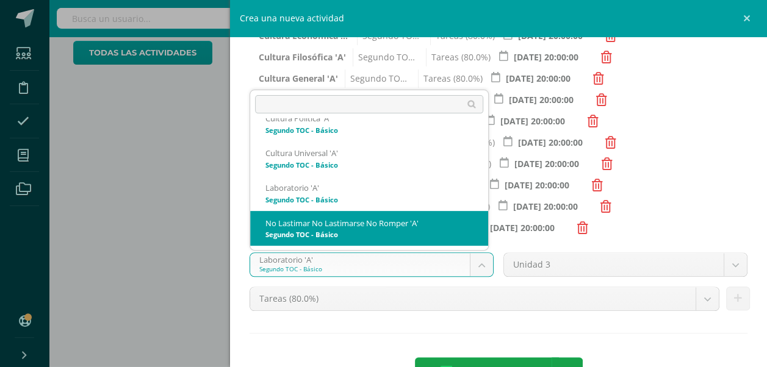
select select "143257"
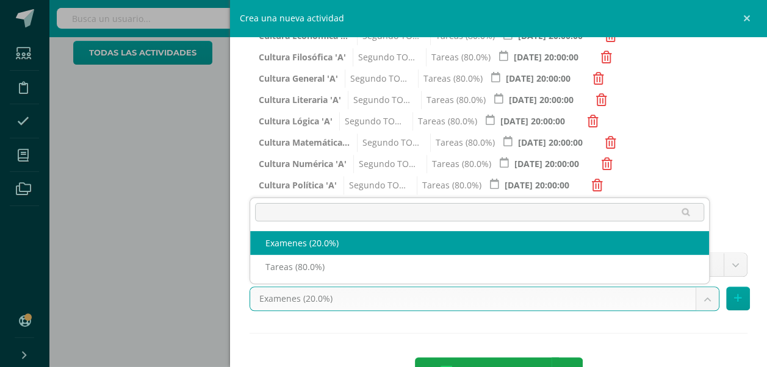
click at [693, 292] on body "Estudiantes Disciplina Asistencia Mis cursos Archivos Soporte Ayuda Reportar un…" at bounding box center [383, 107] width 767 height 367
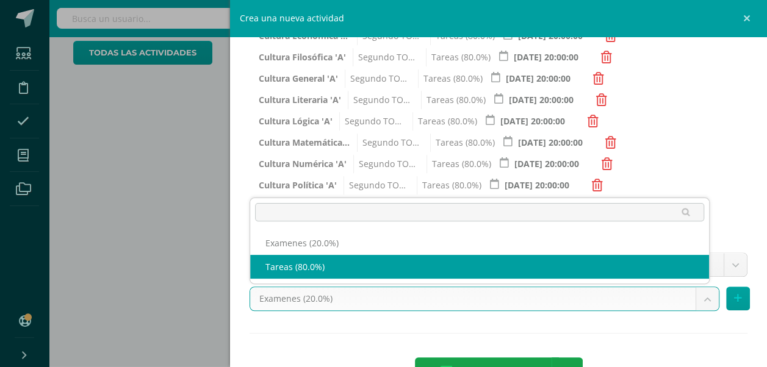
select select "143266"
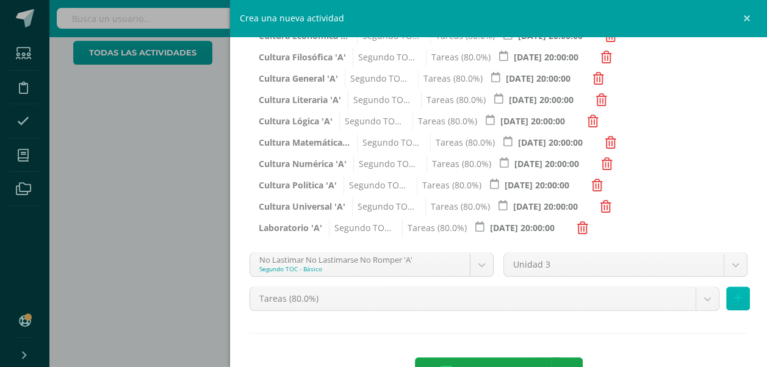
click at [738, 298] on button at bounding box center [738, 299] width 24 height 24
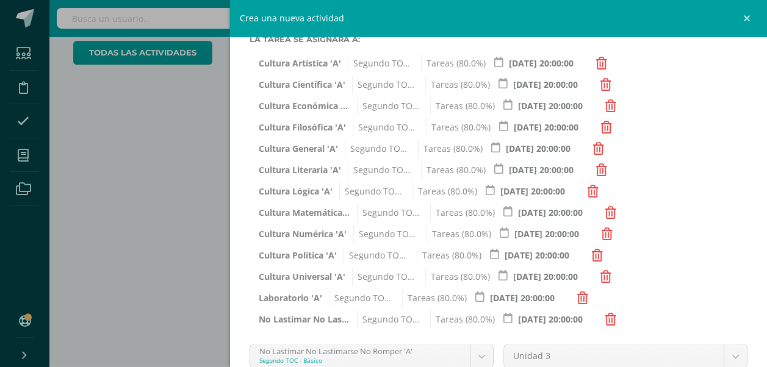
scroll to position [357, 0]
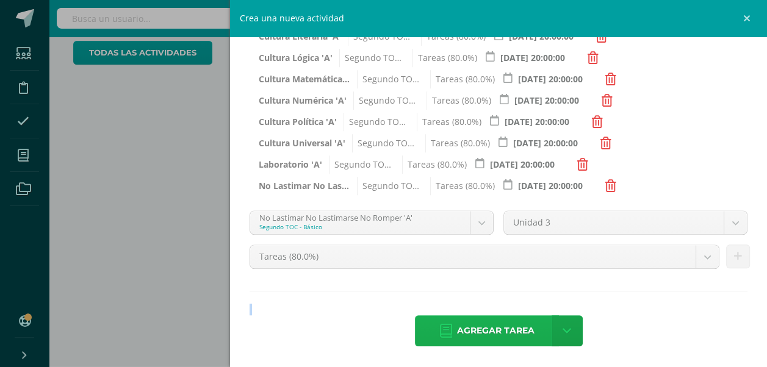
drag, startPoint x: 546, startPoint y: 241, endPoint x: 472, endPoint y: 324, distance: 111.0
click at [472, 324] on div "Título: U3Q4S1 Fecha: 2025-08-08 20:00 La tarea se asignará a: Cultura Artístic…" at bounding box center [498, 47] width 537 height 642
click at [472, 324] on span "Agregar tarea" at bounding box center [495, 331] width 77 height 30
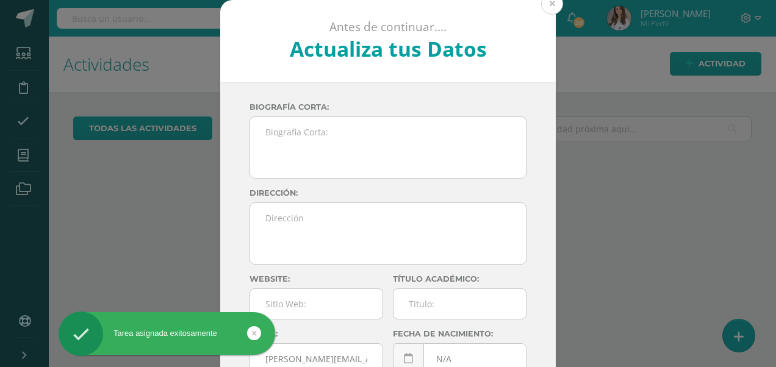
click at [551, 6] on button at bounding box center [552, 4] width 22 height 22
